Goal: Navigation & Orientation: Go to known website

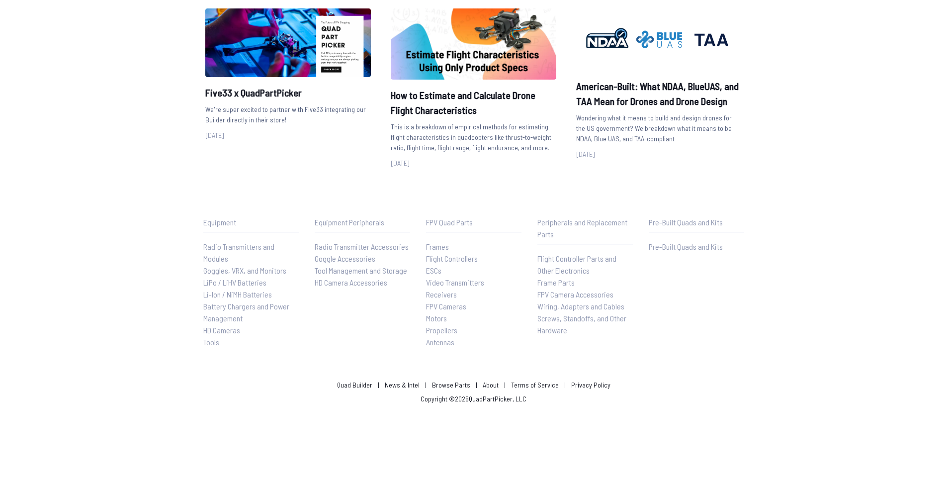
scroll to position [1186, 0]
